Goal: Information Seeking & Learning: Learn about a topic

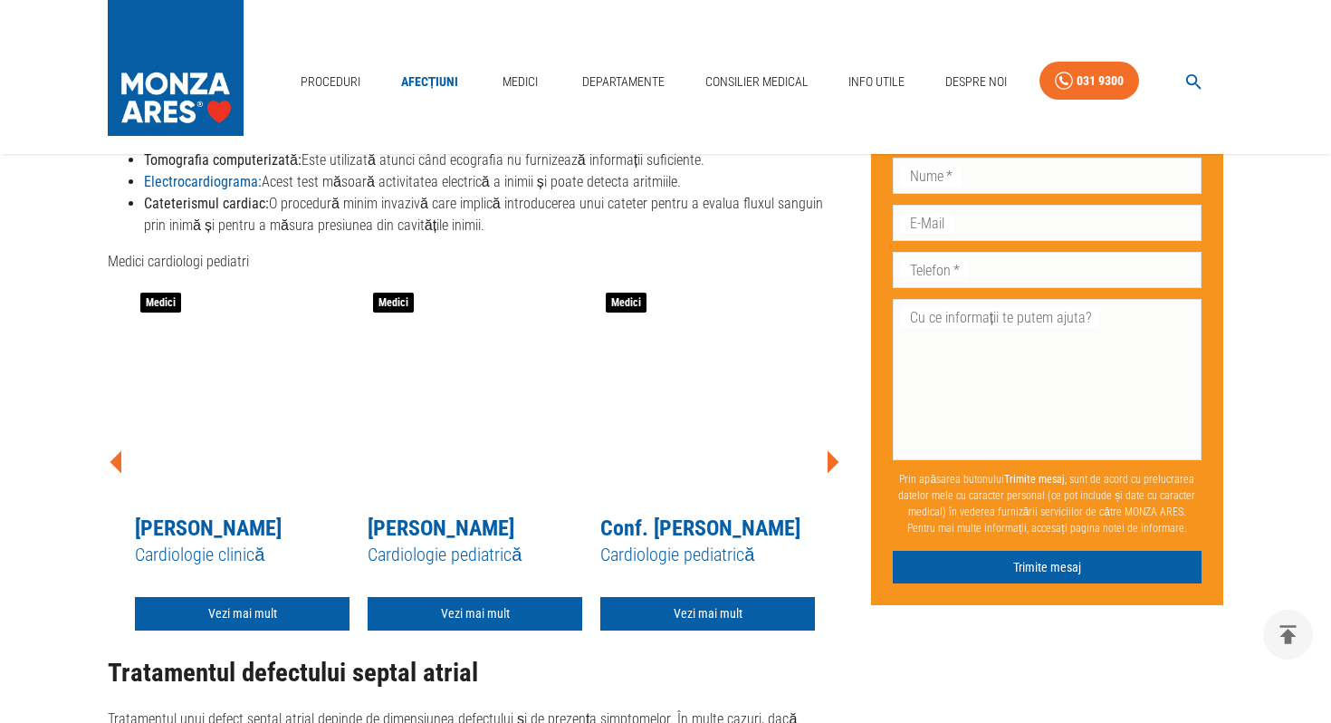
scroll to position [2789, 0]
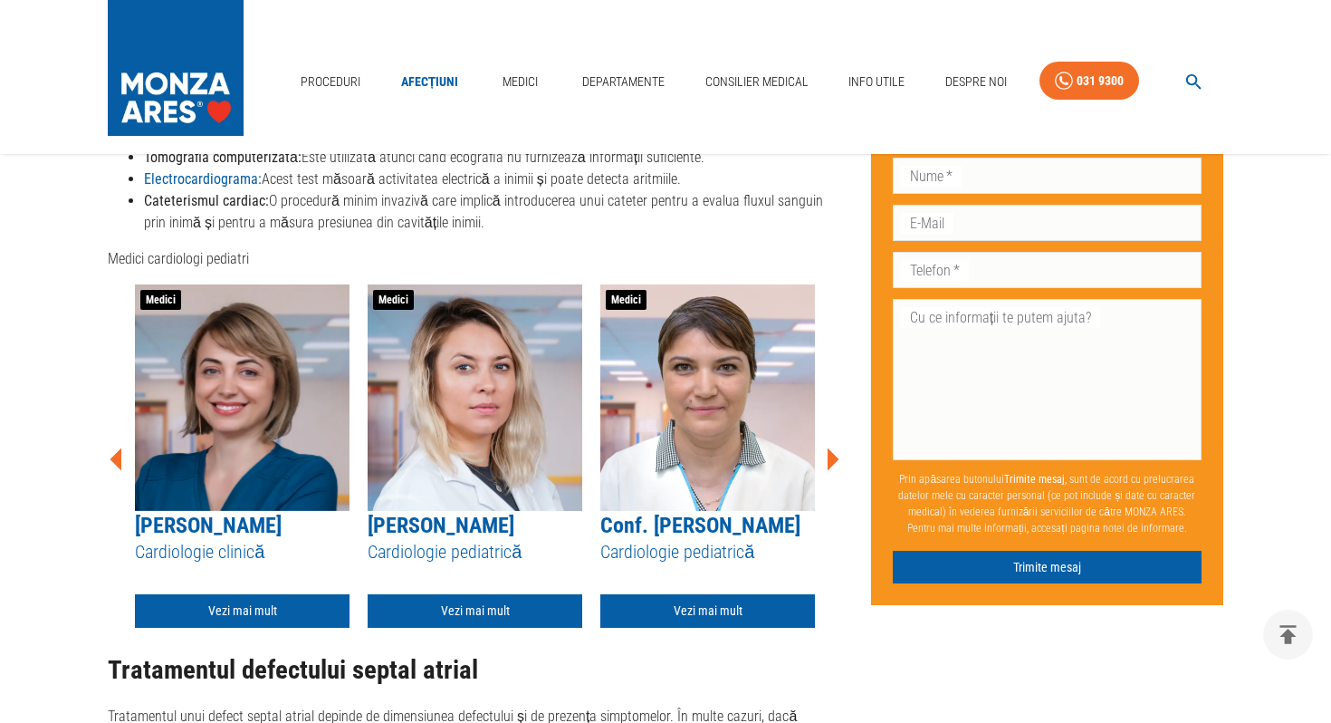
click at [833, 465] on icon at bounding box center [834, 458] width 12 height 23
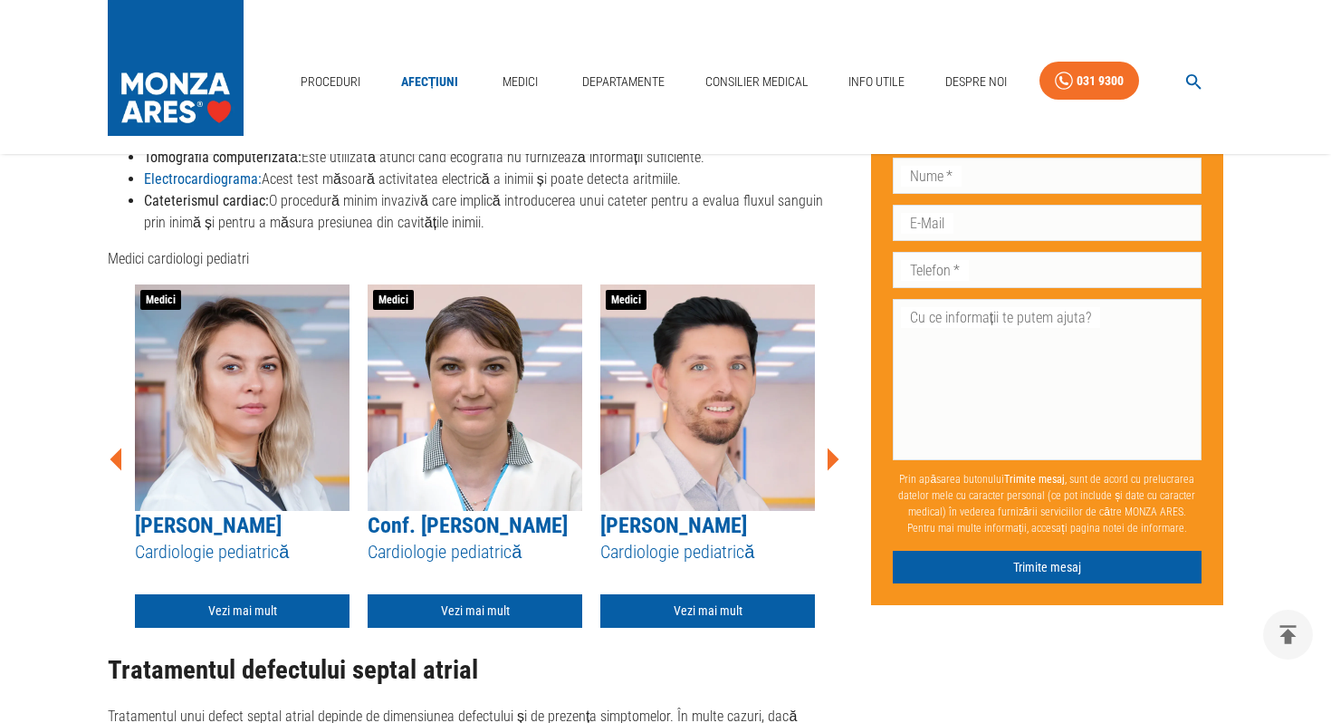
click at [839, 459] on icon at bounding box center [832, 459] width 54 height 54
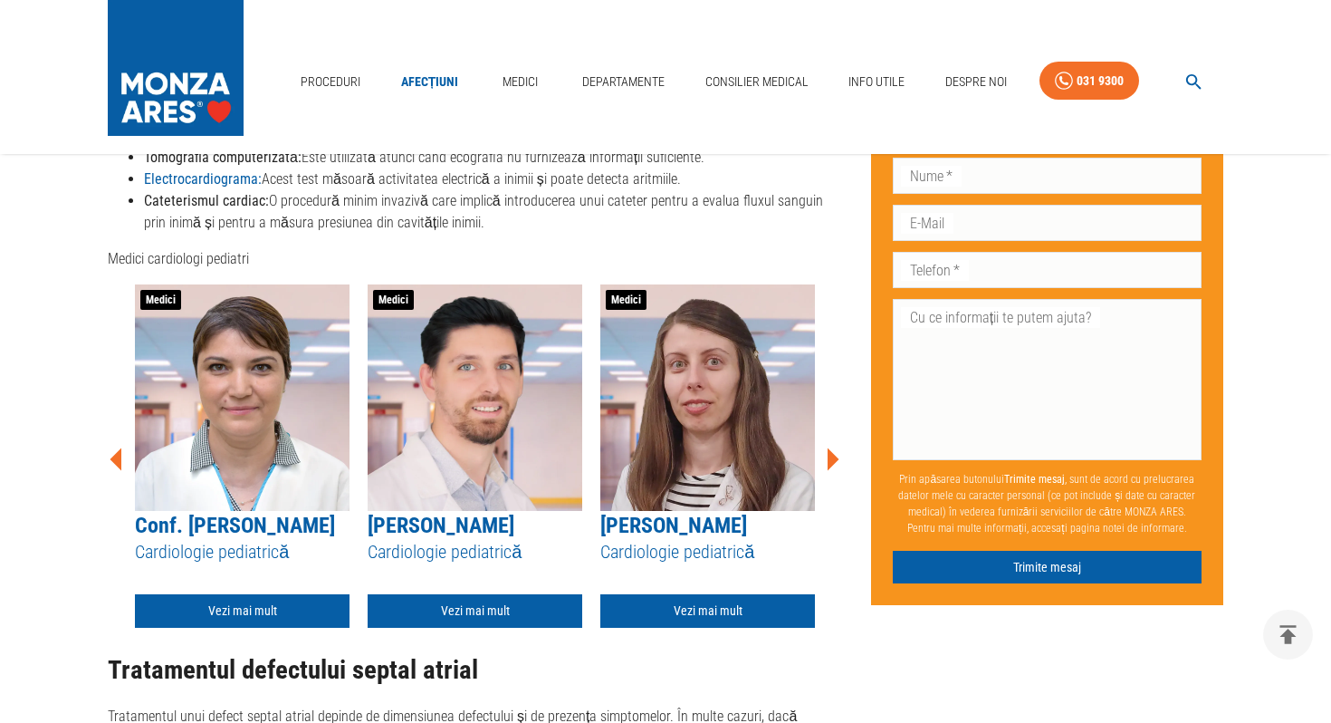
click at [839, 459] on icon at bounding box center [832, 459] width 54 height 54
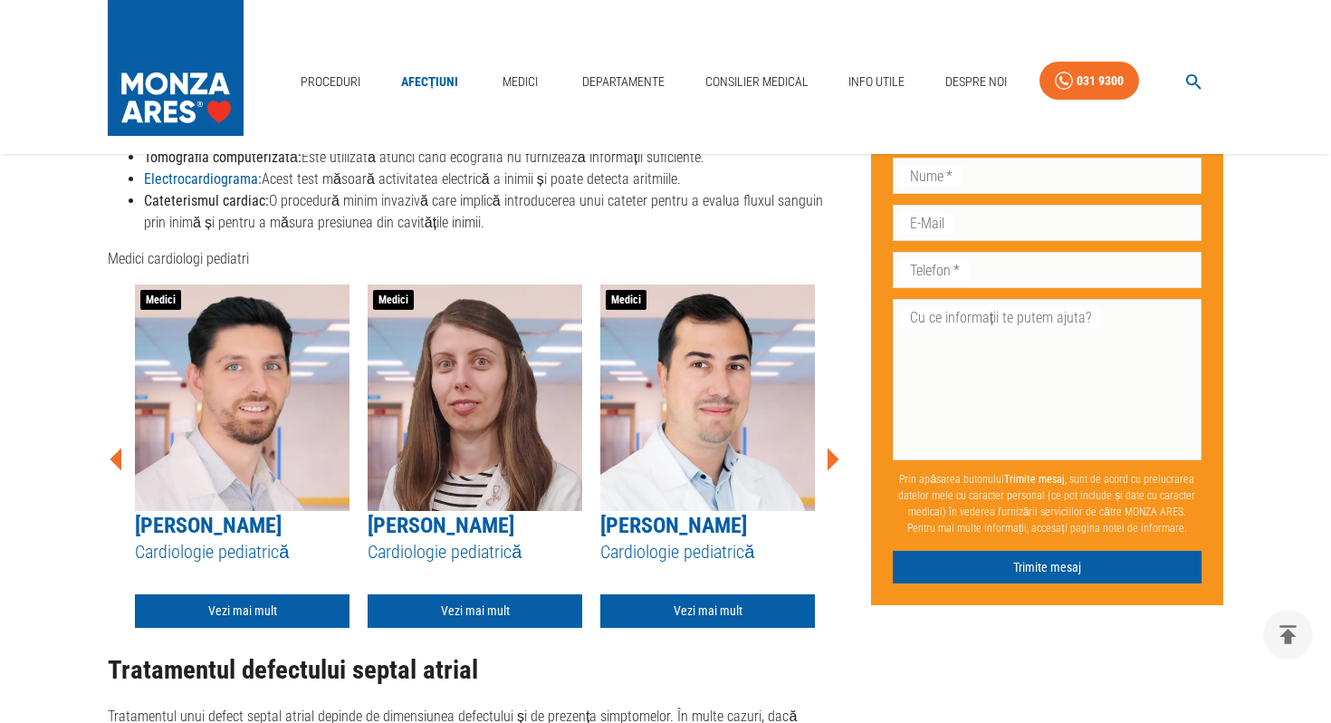
click at [839, 459] on icon at bounding box center [832, 459] width 54 height 54
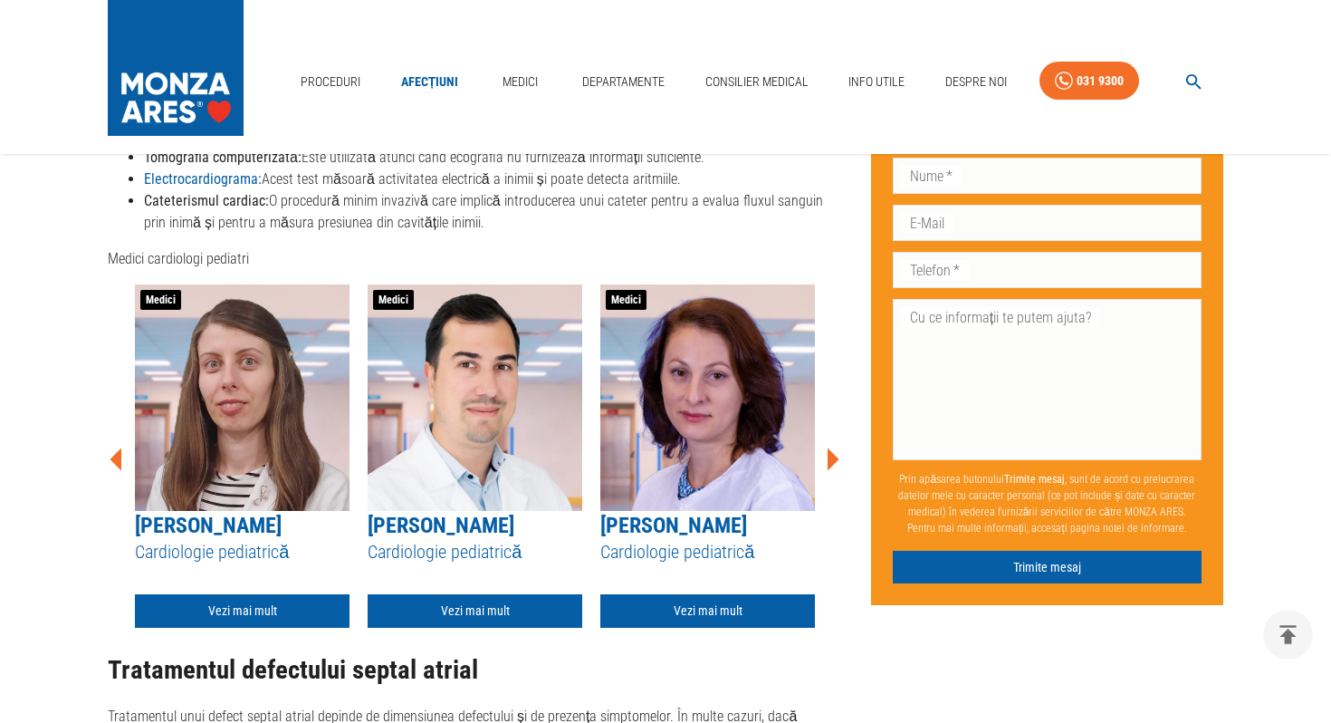
click at [839, 459] on icon at bounding box center [832, 459] width 54 height 54
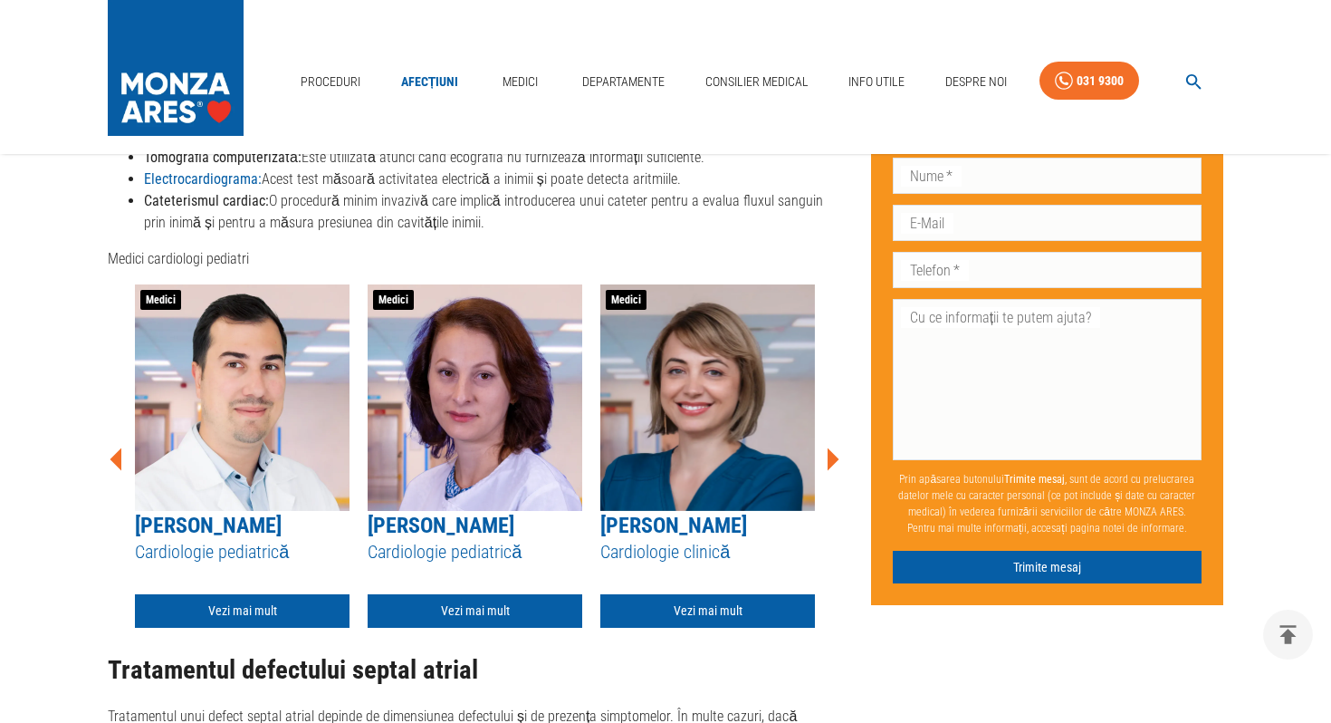
click at [839, 459] on icon at bounding box center [832, 459] width 54 height 54
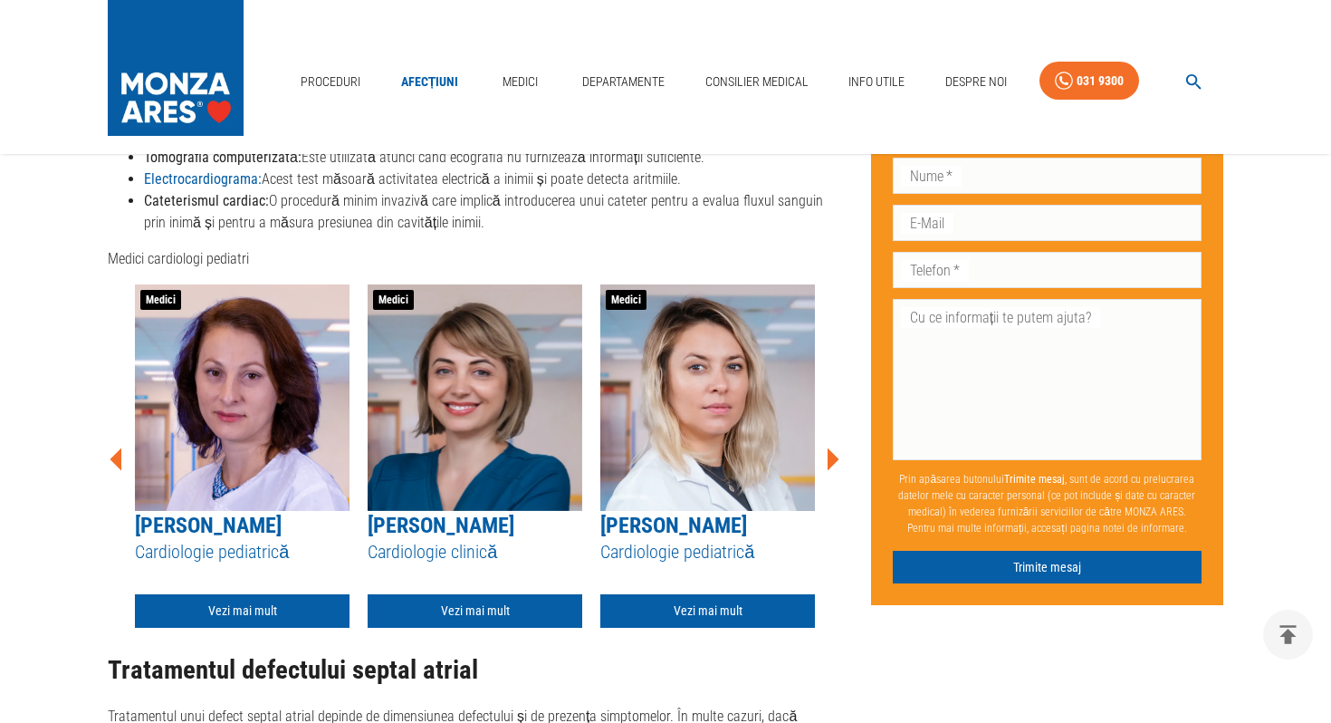
click at [839, 459] on icon at bounding box center [832, 459] width 54 height 54
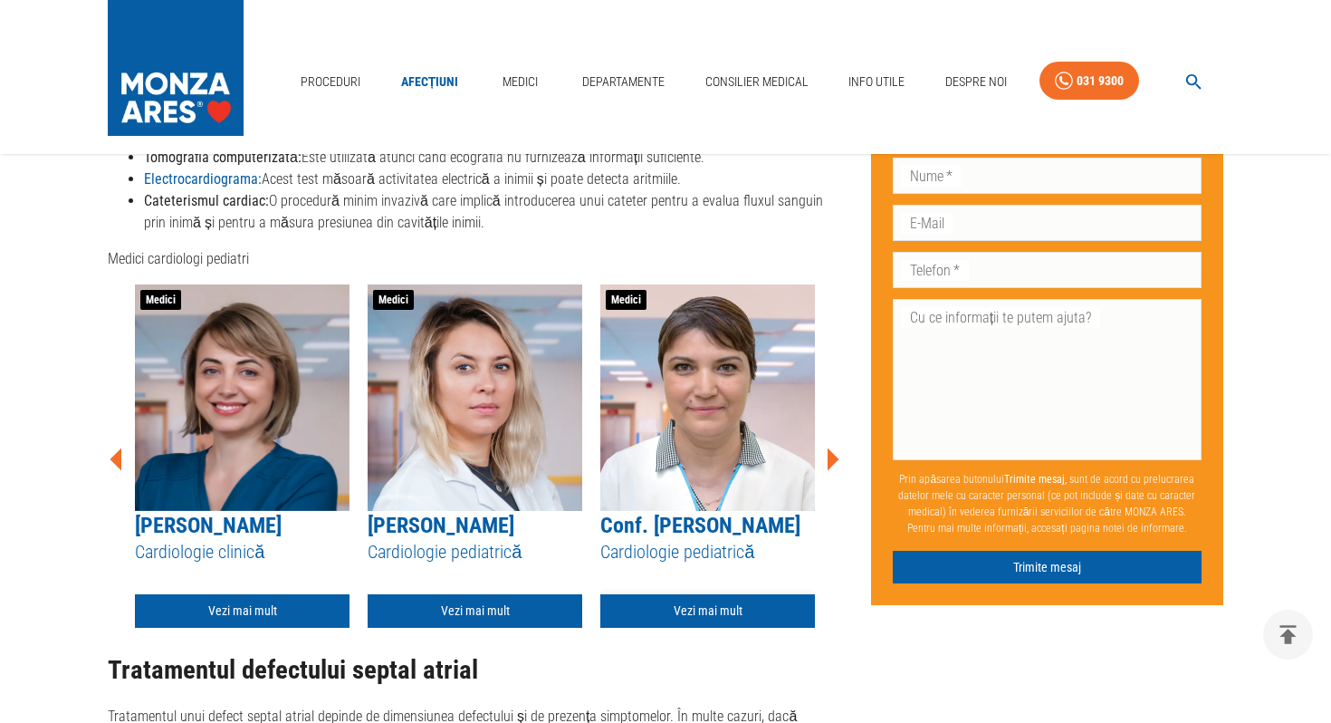
click at [722, 600] on link "Vezi mai mult" at bounding box center [708, 611] width 215 height 34
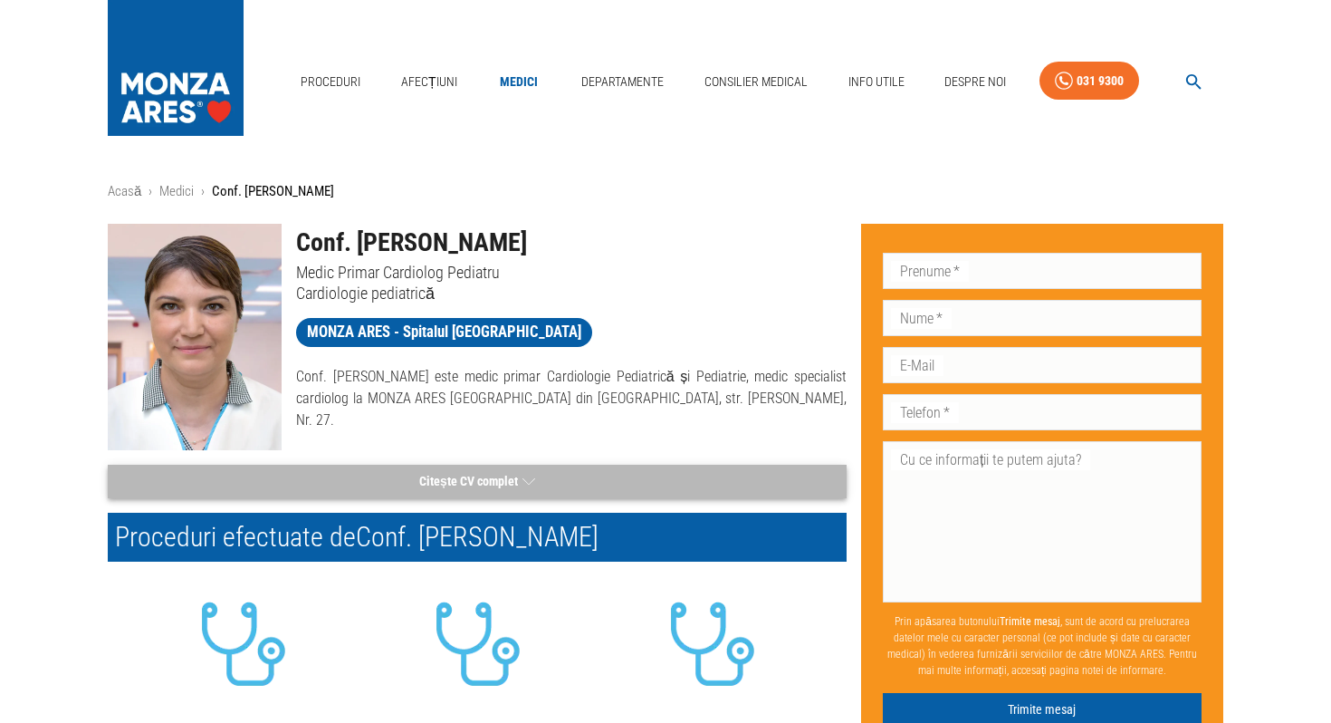
click at [525, 479] on icon "button" at bounding box center [529, 481] width 13 height 23
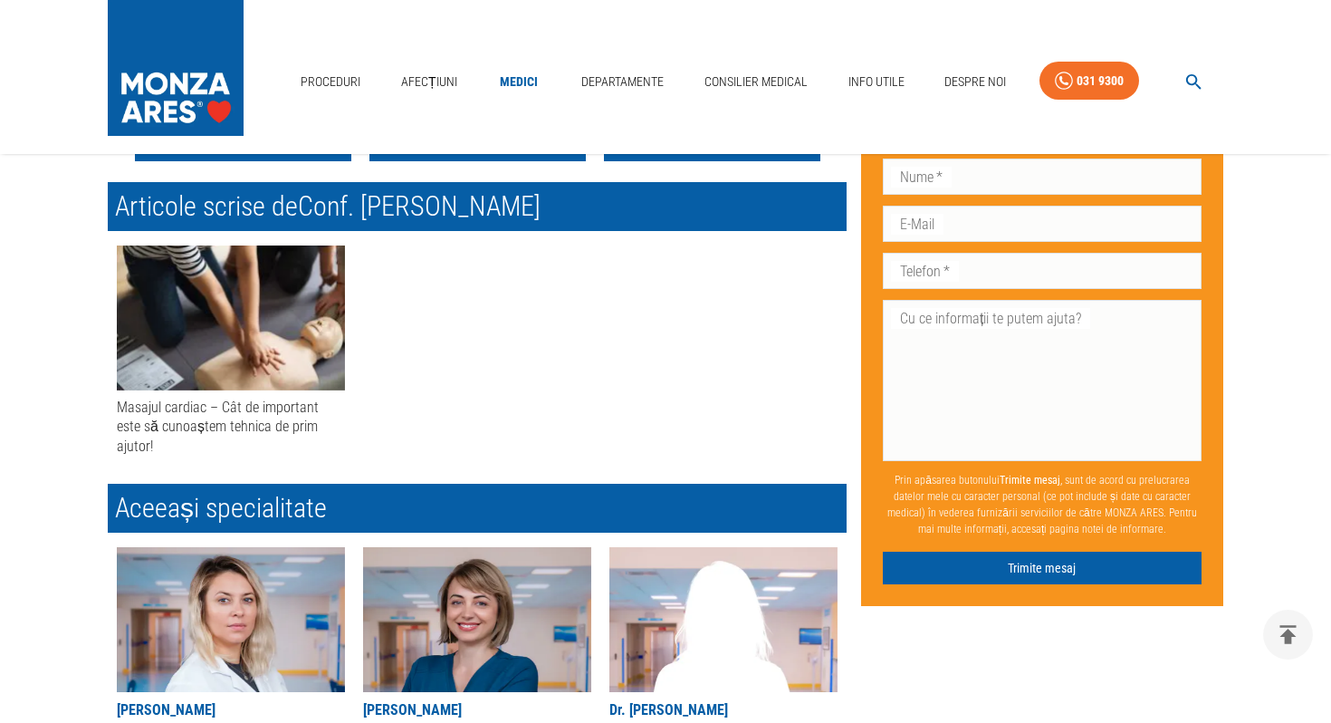
scroll to position [5384, 0]
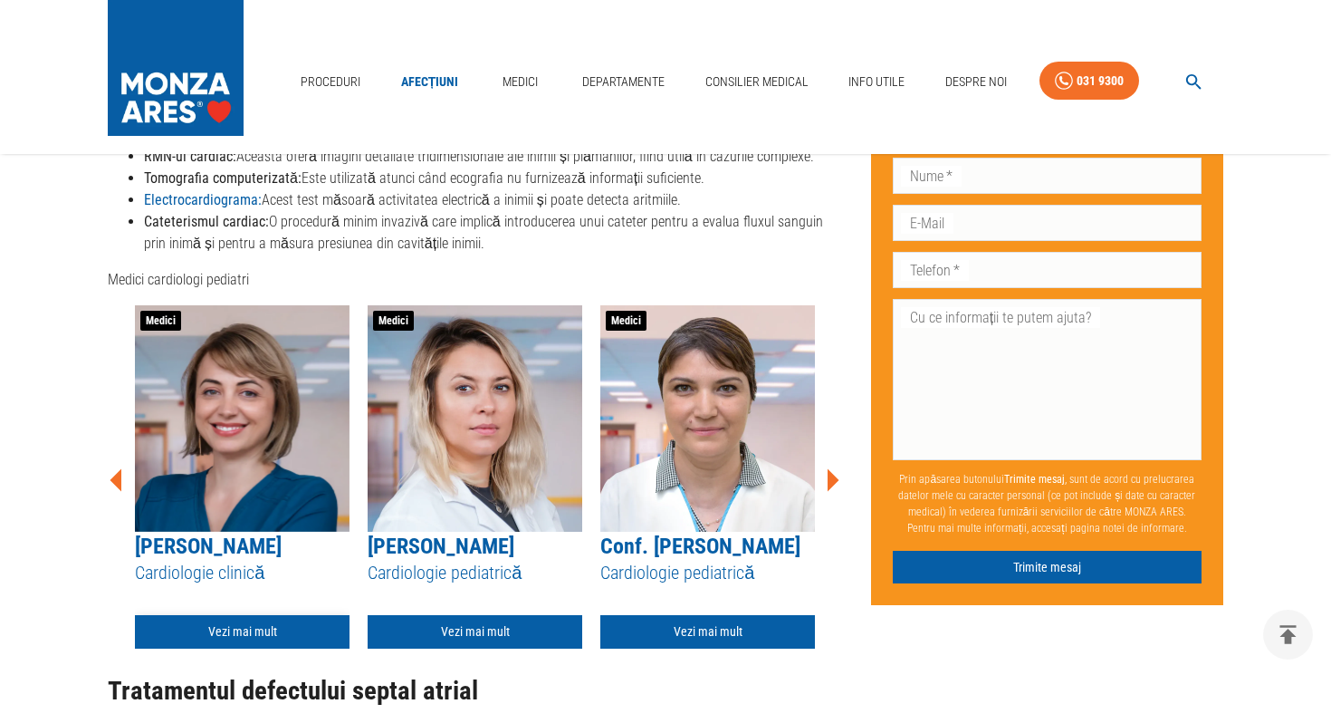
scroll to position [2766, 0]
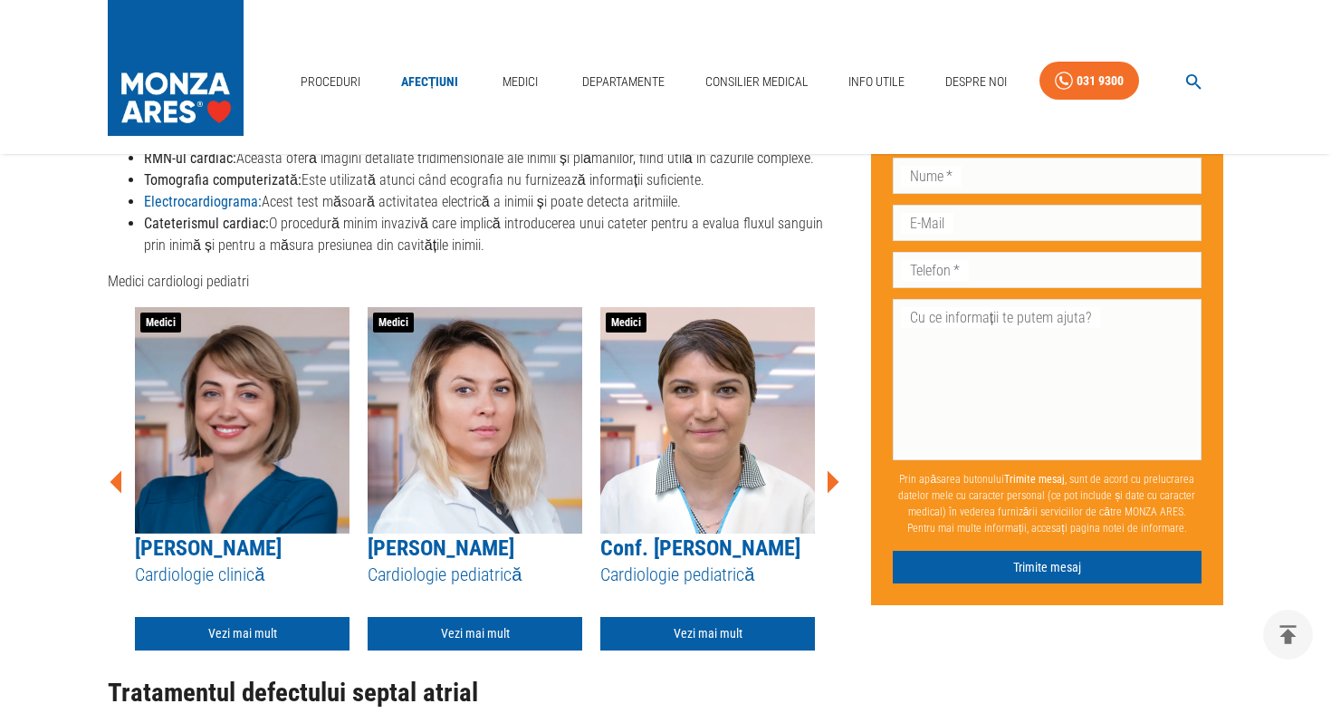
click at [504, 551] on link "[PERSON_NAME]" at bounding box center [441, 547] width 147 height 25
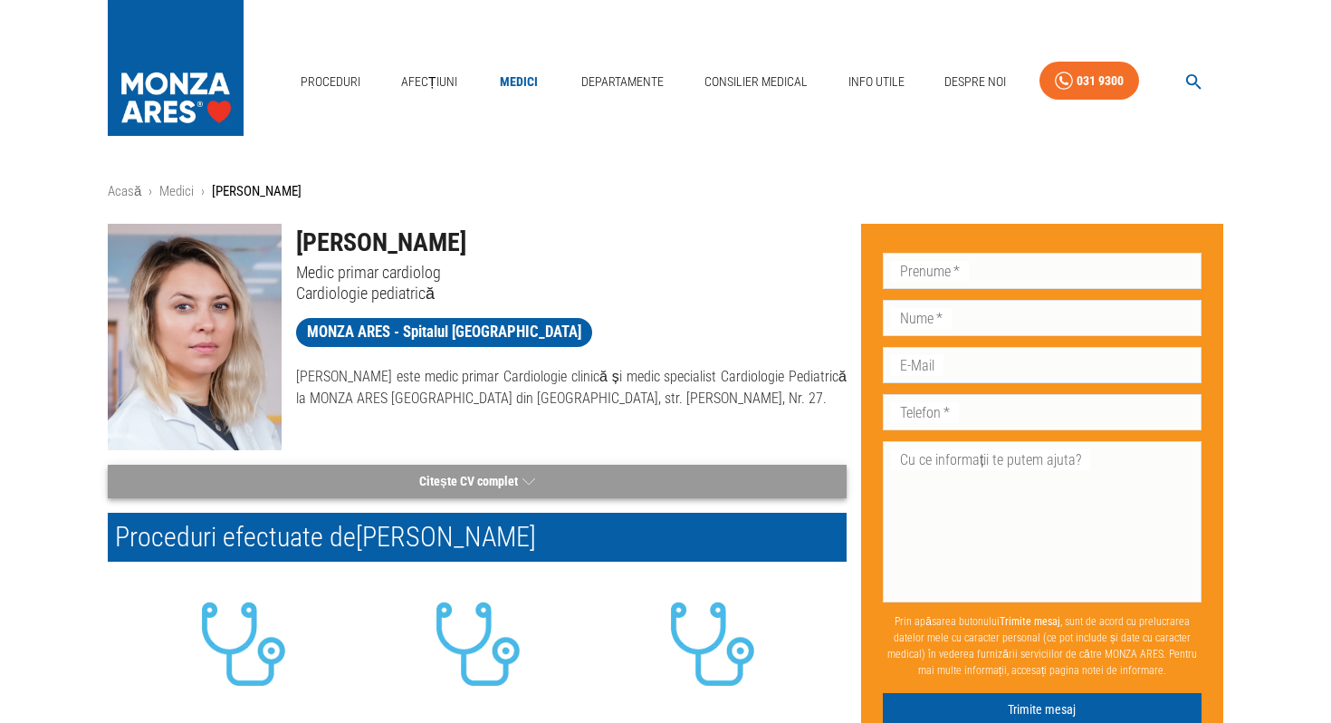
click at [525, 482] on icon "button" at bounding box center [529, 481] width 13 height 23
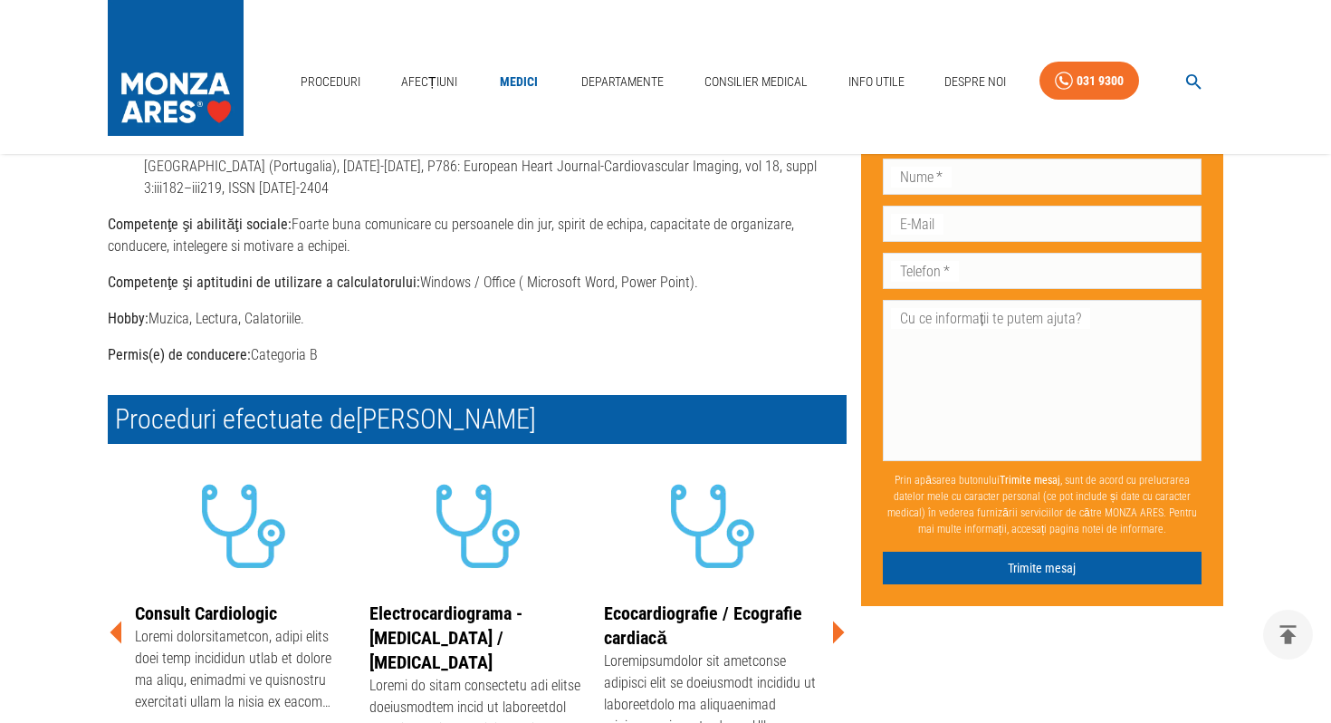
scroll to position [2592, 0]
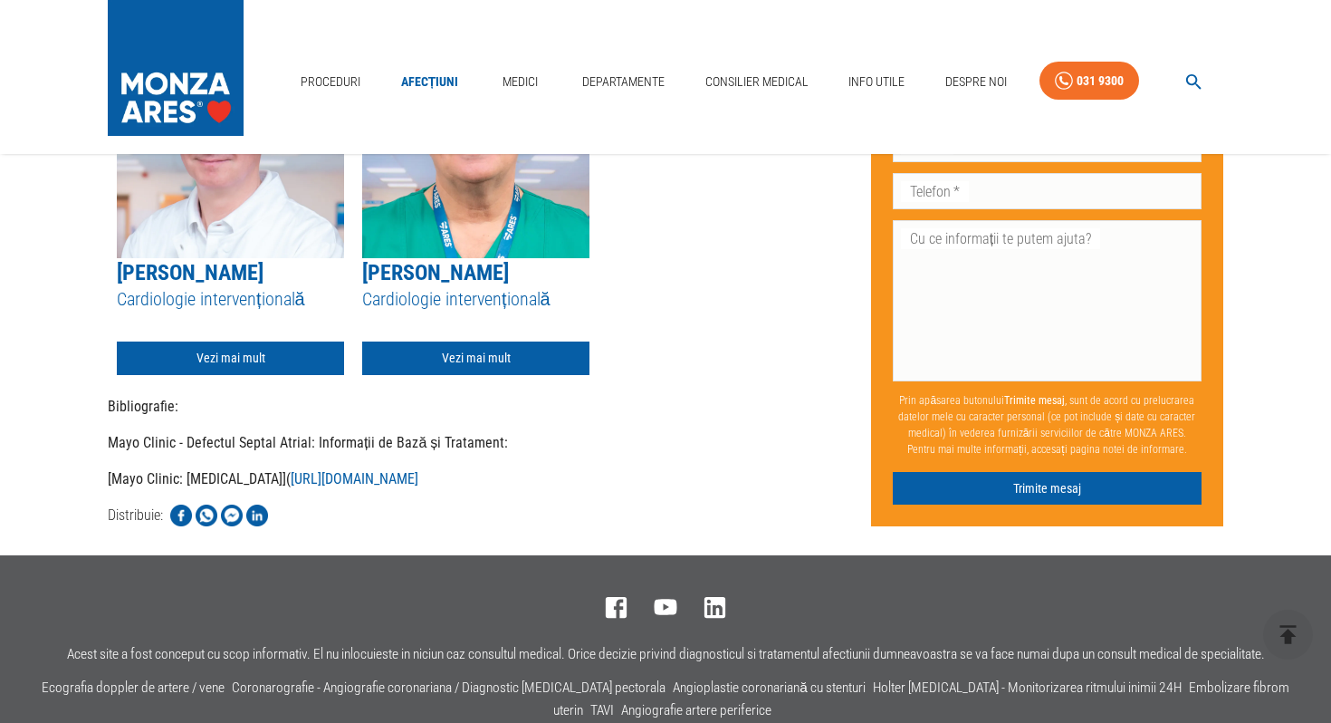
scroll to position [4317, 0]
